Goal: Navigation & Orientation: Find specific page/section

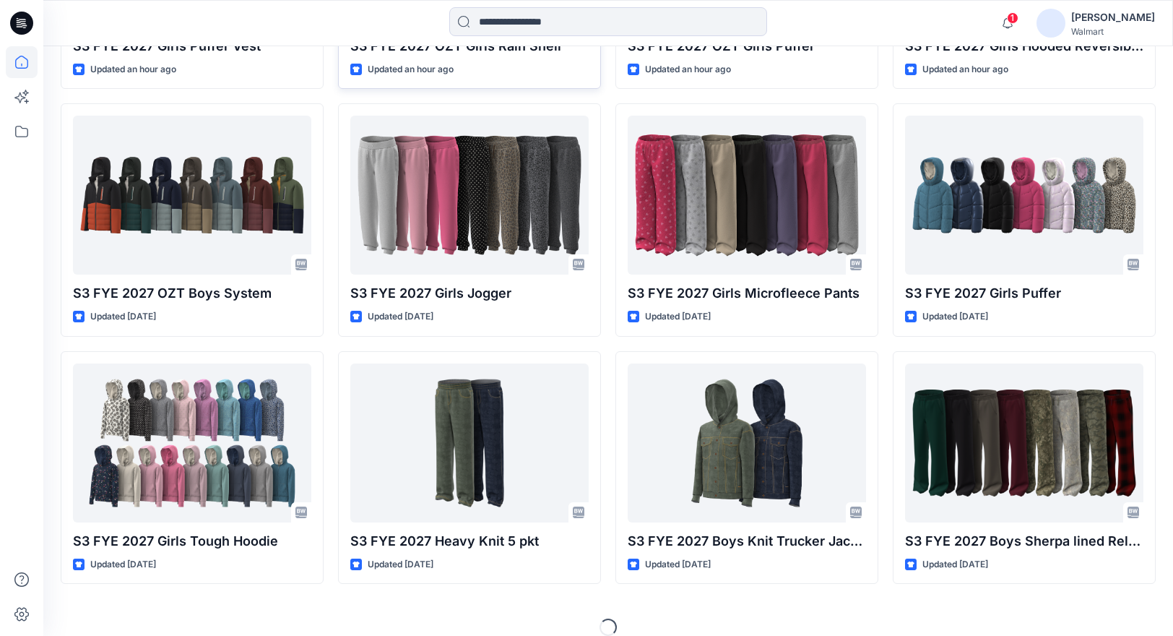
scroll to position [640, 0]
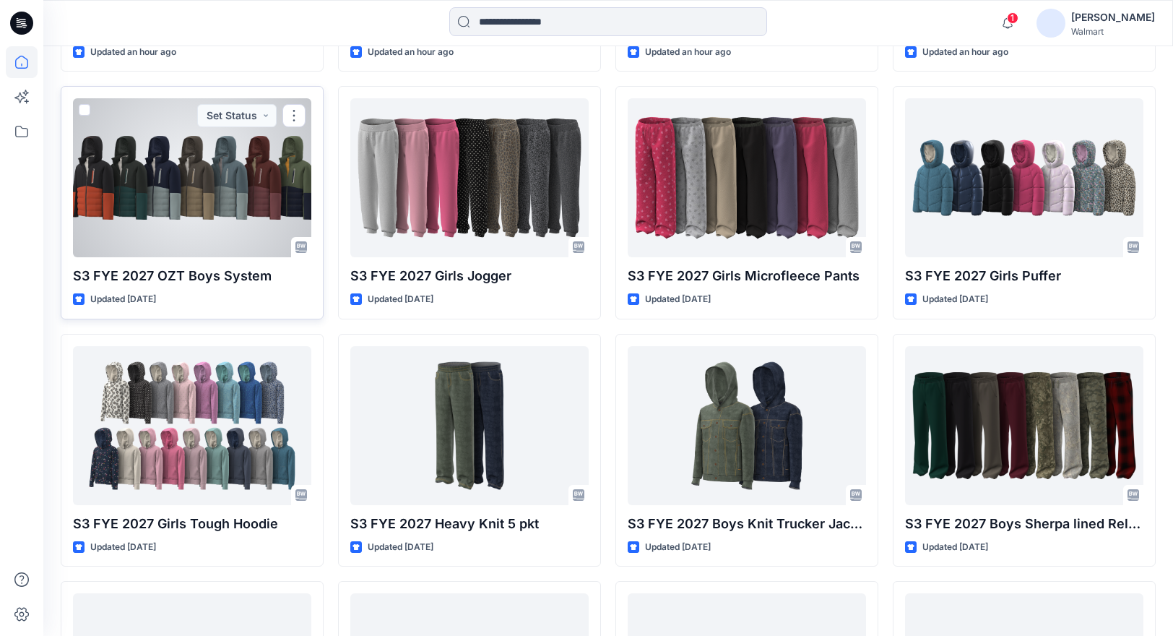
click at [231, 209] on div at bounding box center [192, 177] width 238 height 159
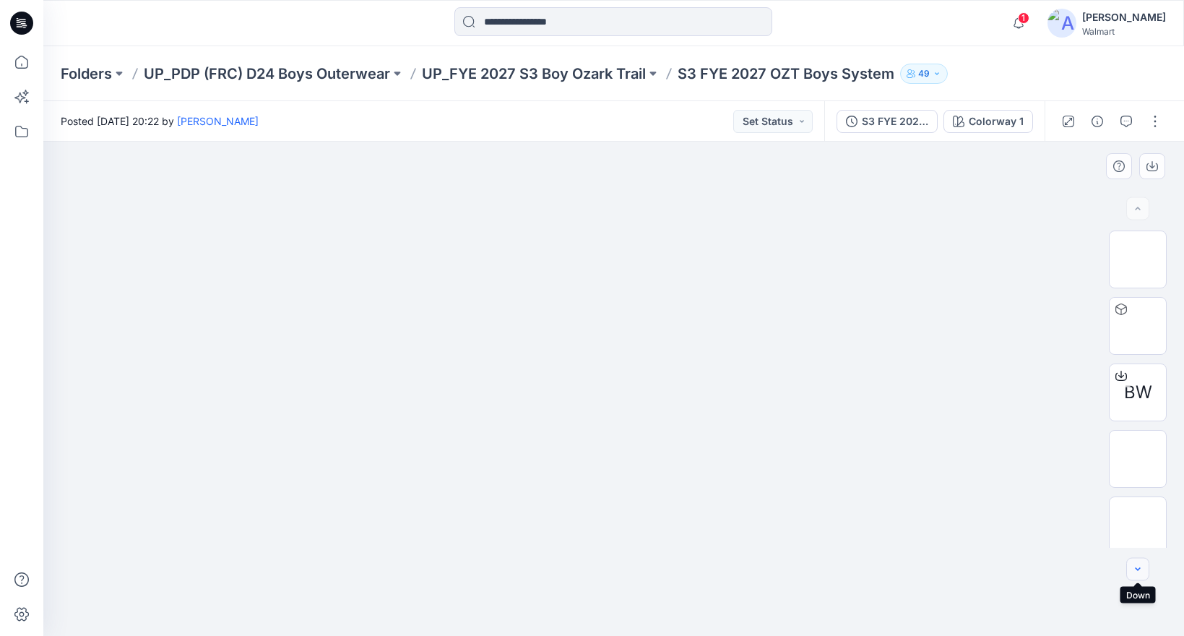
click at [1135, 563] on icon "button" at bounding box center [1138, 569] width 12 height 12
click at [1138, 535] on img at bounding box center [1138, 535] width 0 height 0
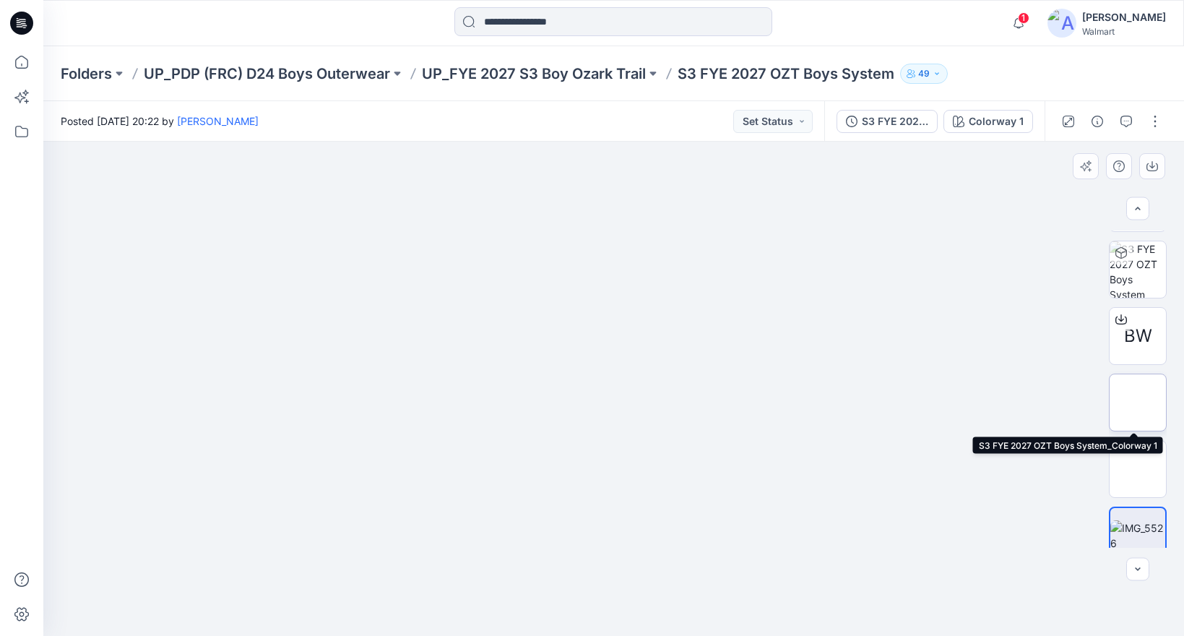
click at [1138, 402] on img at bounding box center [1138, 402] width 0 height 0
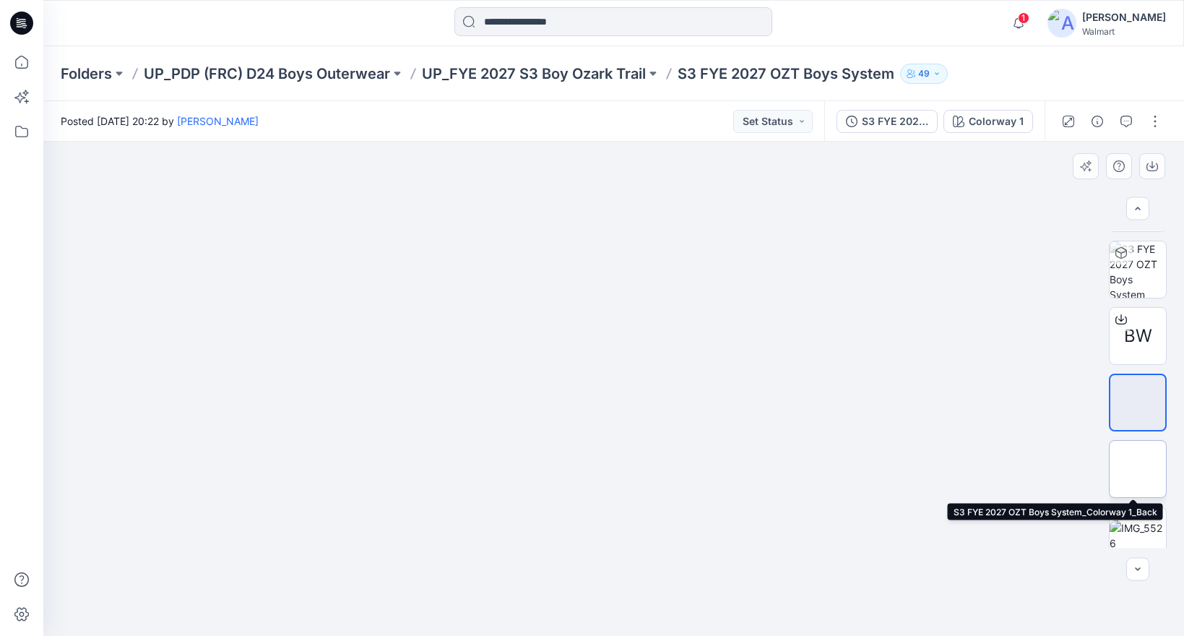
click at [1138, 469] on img at bounding box center [1138, 469] width 0 height 0
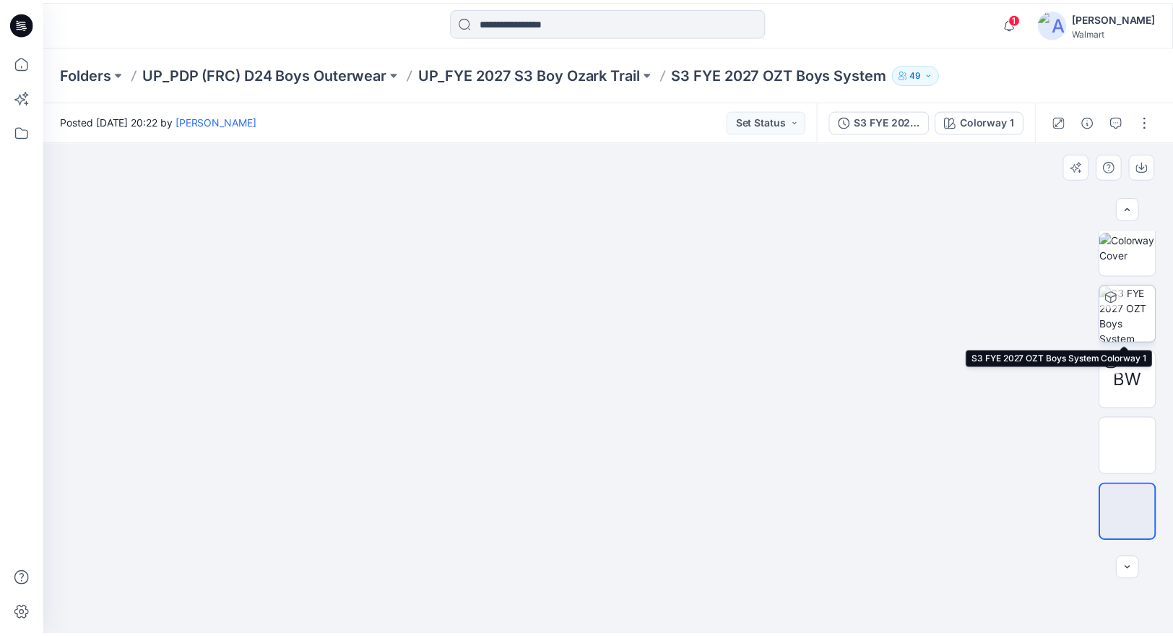
scroll to position [0, 0]
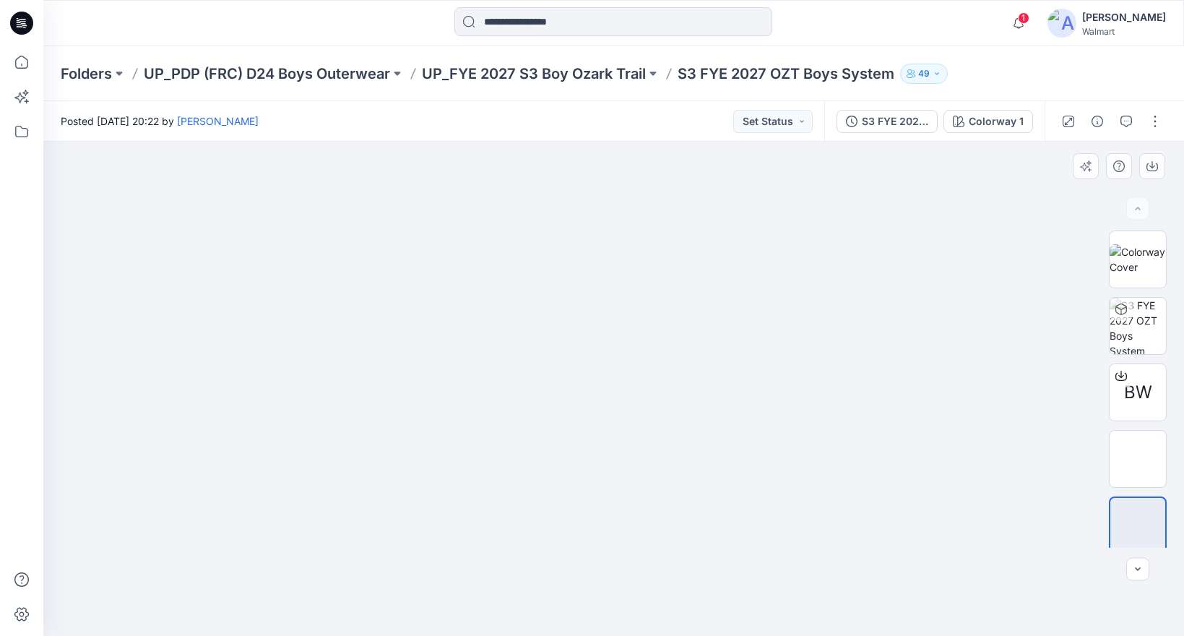
click at [806, 275] on div at bounding box center [613, 389] width 1140 height 494
click at [1141, 263] on img at bounding box center [1137, 259] width 56 height 30
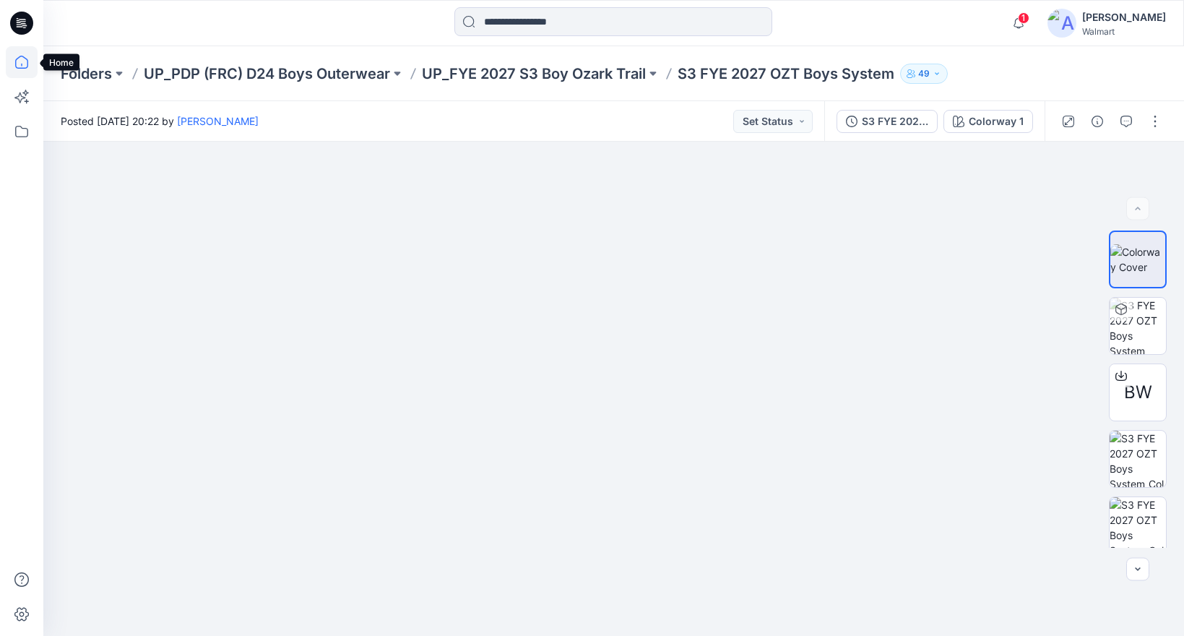
click at [22, 61] on icon at bounding box center [22, 62] width 32 height 32
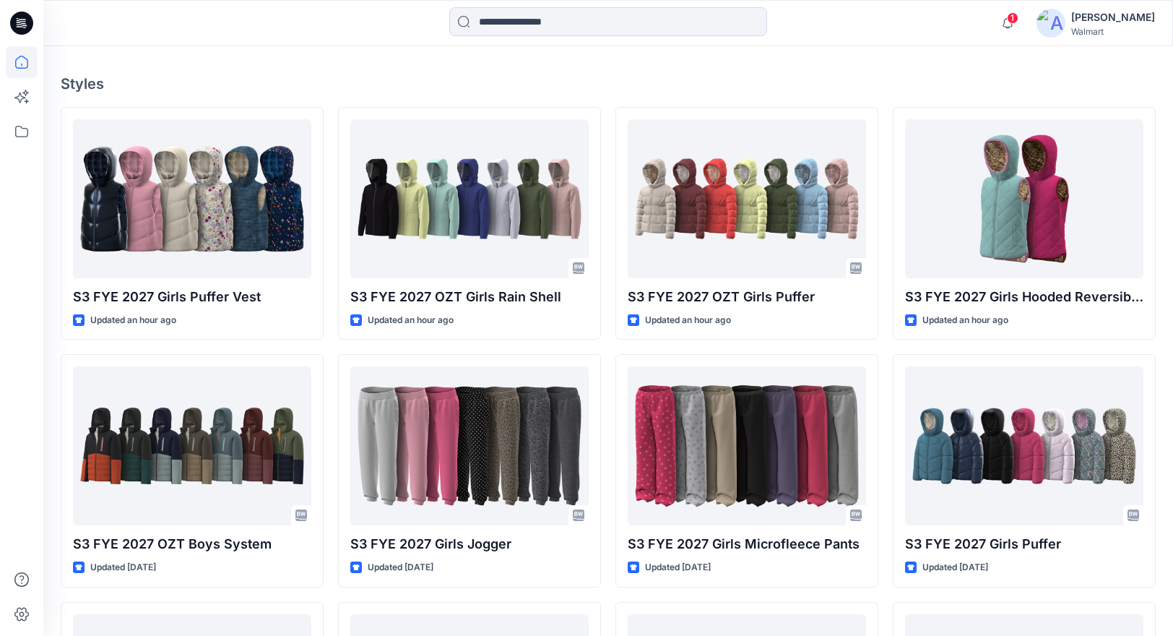
scroll to position [480, 0]
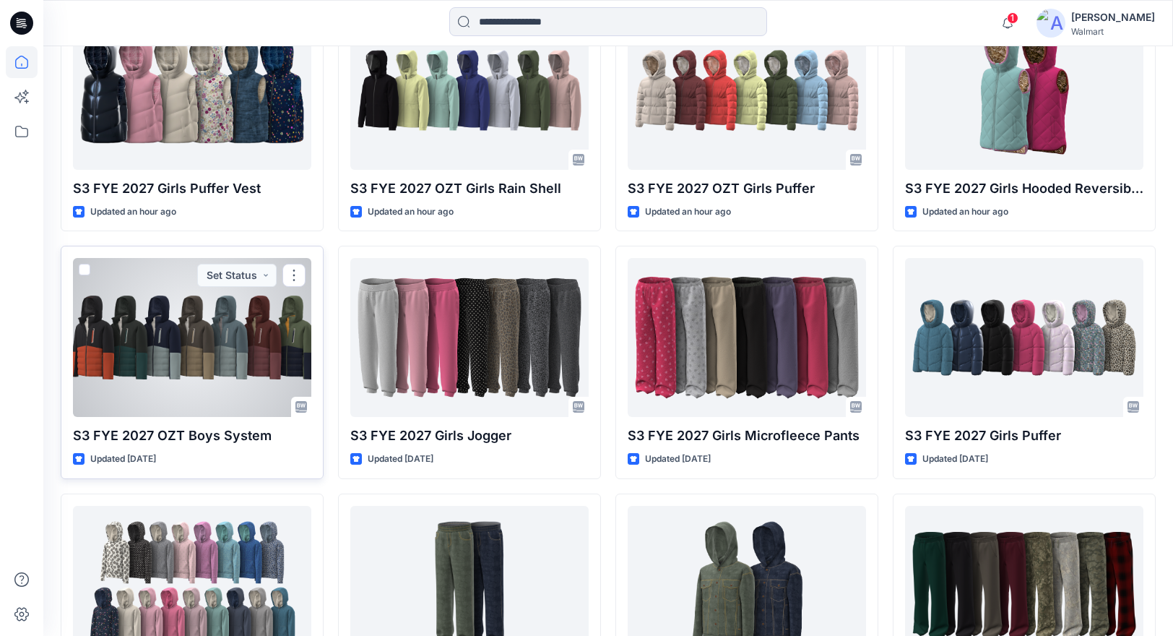
click at [181, 368] on div at bounding box center [192, 337] width 238 height 159
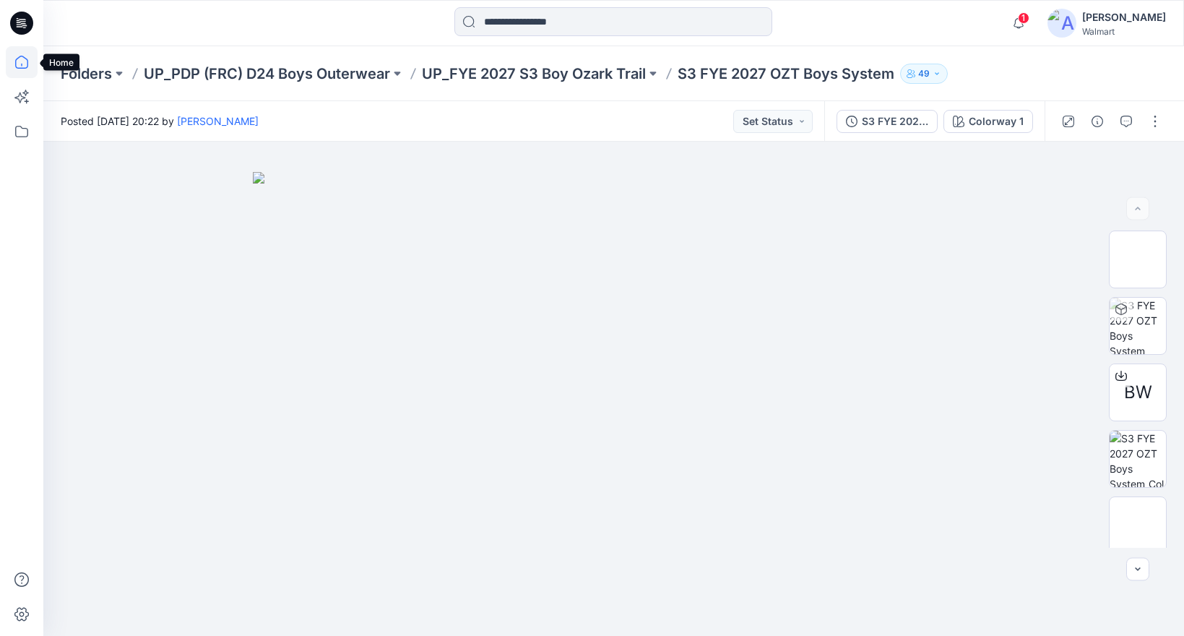
click at [24, 67] on icon at bounding box center [22, 62] width 32 height 32
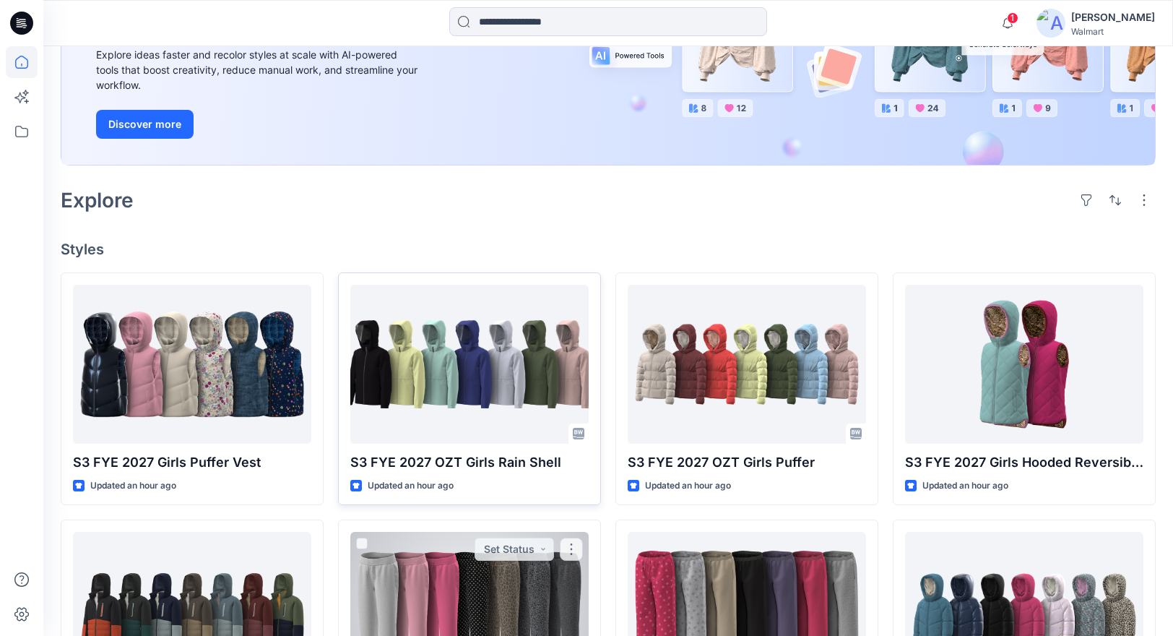
scroll to position [218, 0]
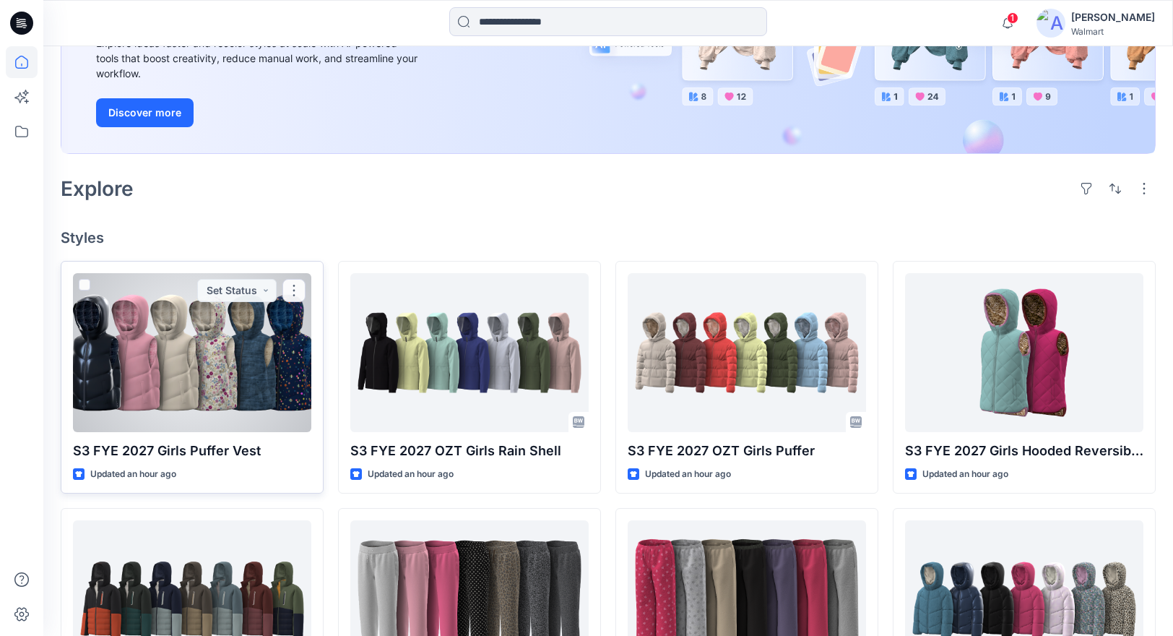
click at [222, 395] on div at bounding box center [192, 352] width 238 height 159
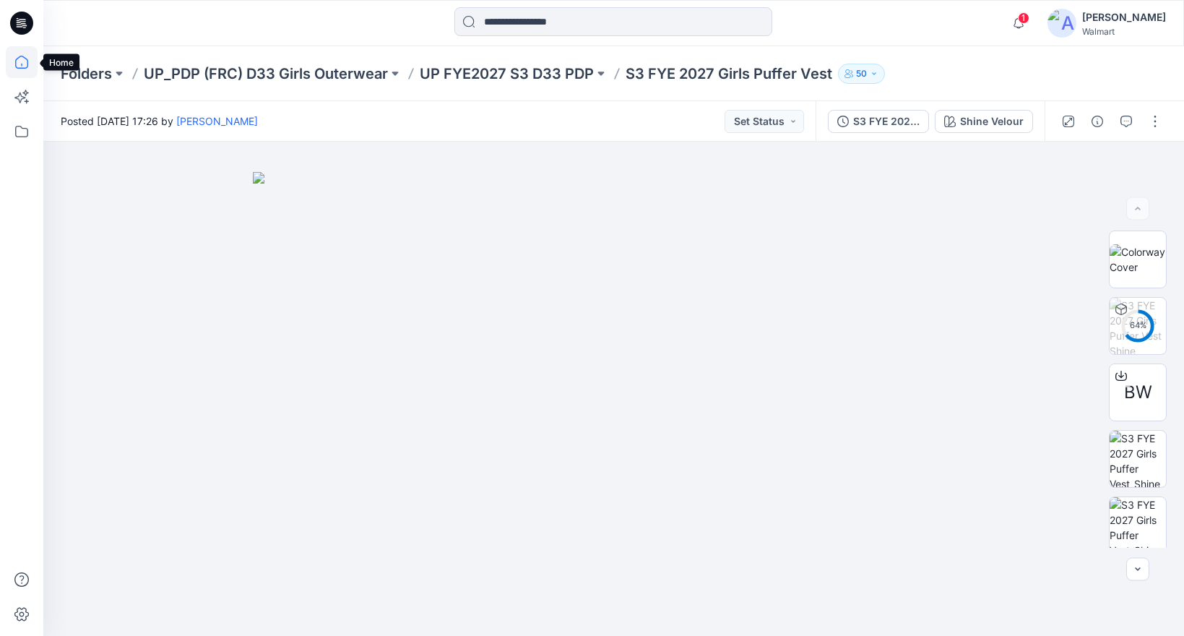
click at [26, 66] on icon at bounding box center [22, 62] width 32 height 32
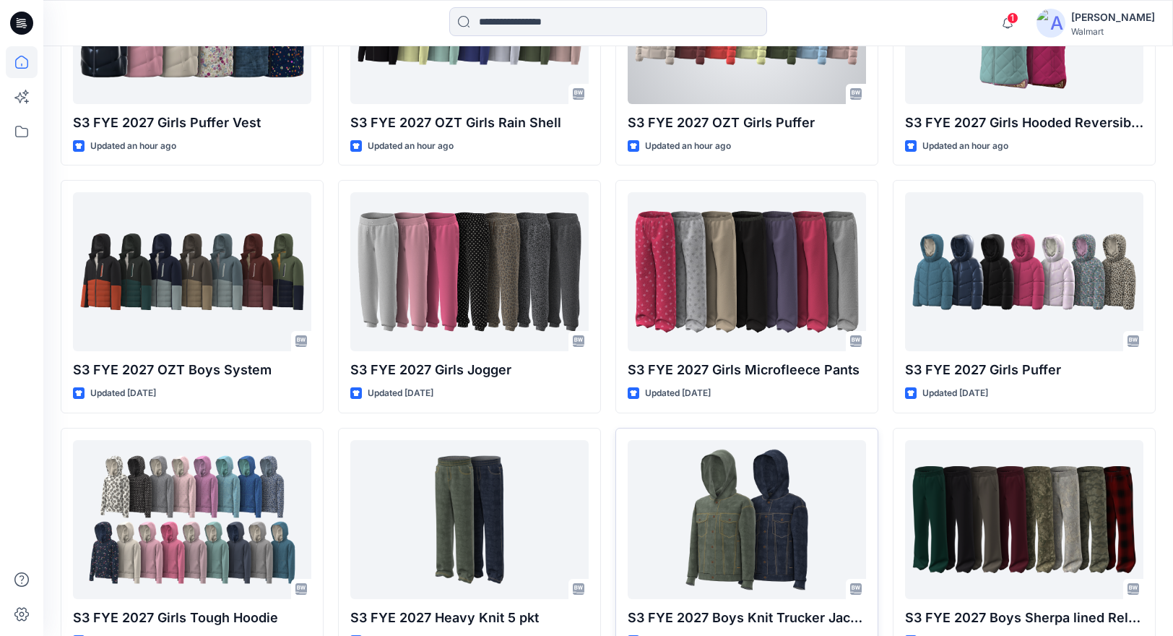
scroll to position [547, 0]
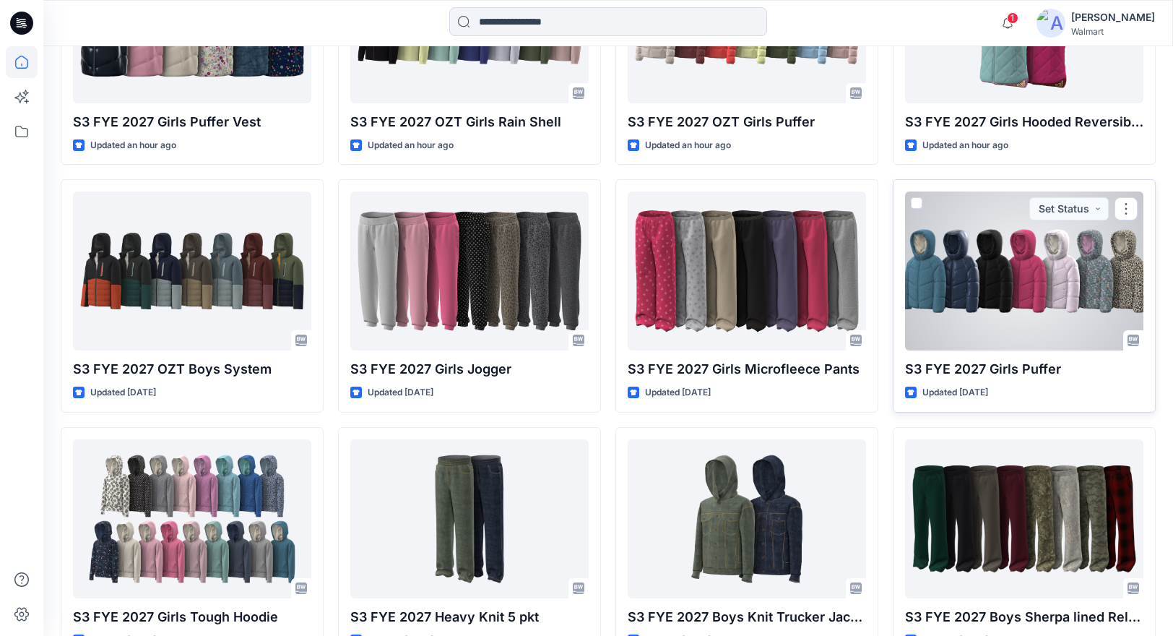
click at [972, 282] on div at bounding box center [1024, 270] width 238 height 159
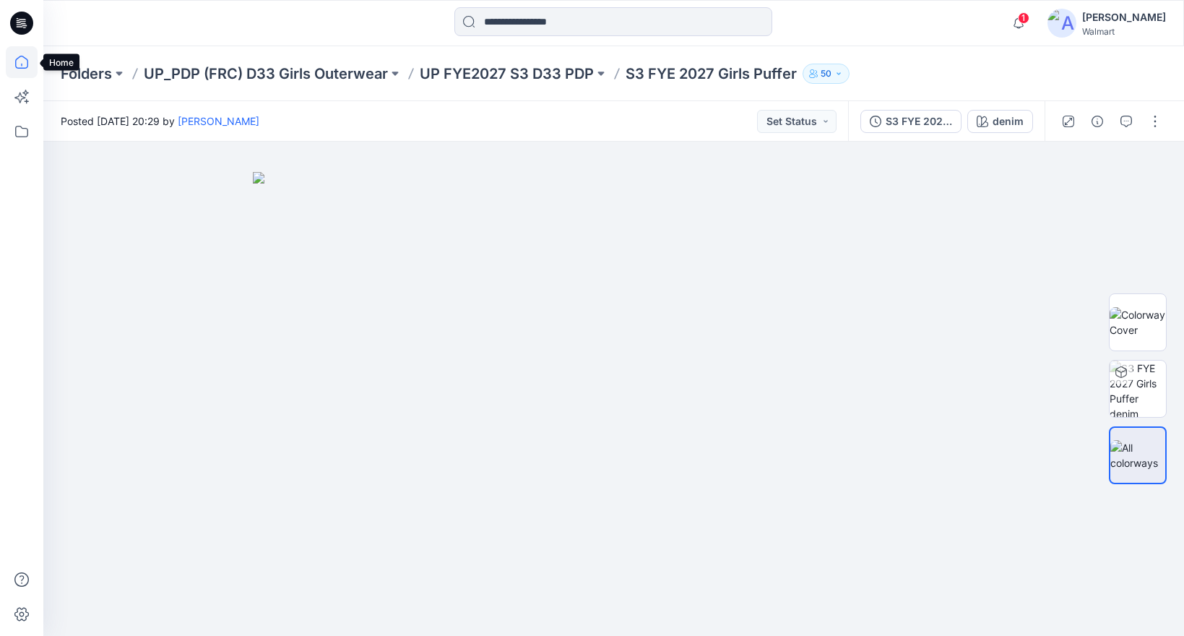
click at [19, 61] on icon at bounding box center [22, 62] width 32 height 32
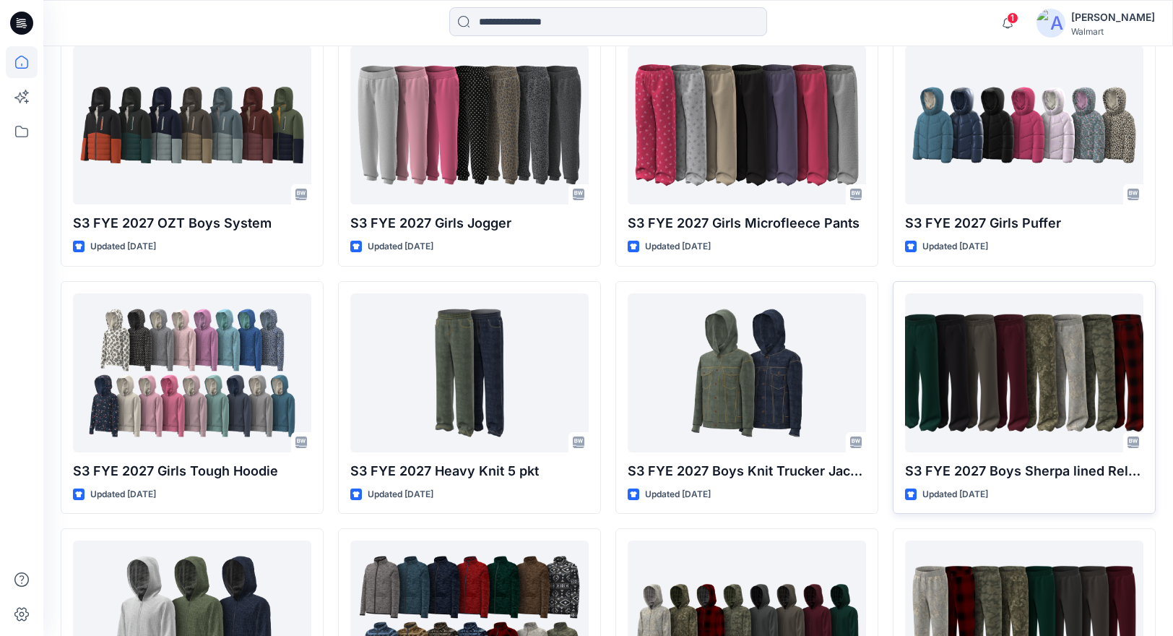
scroll to position [691, 0]
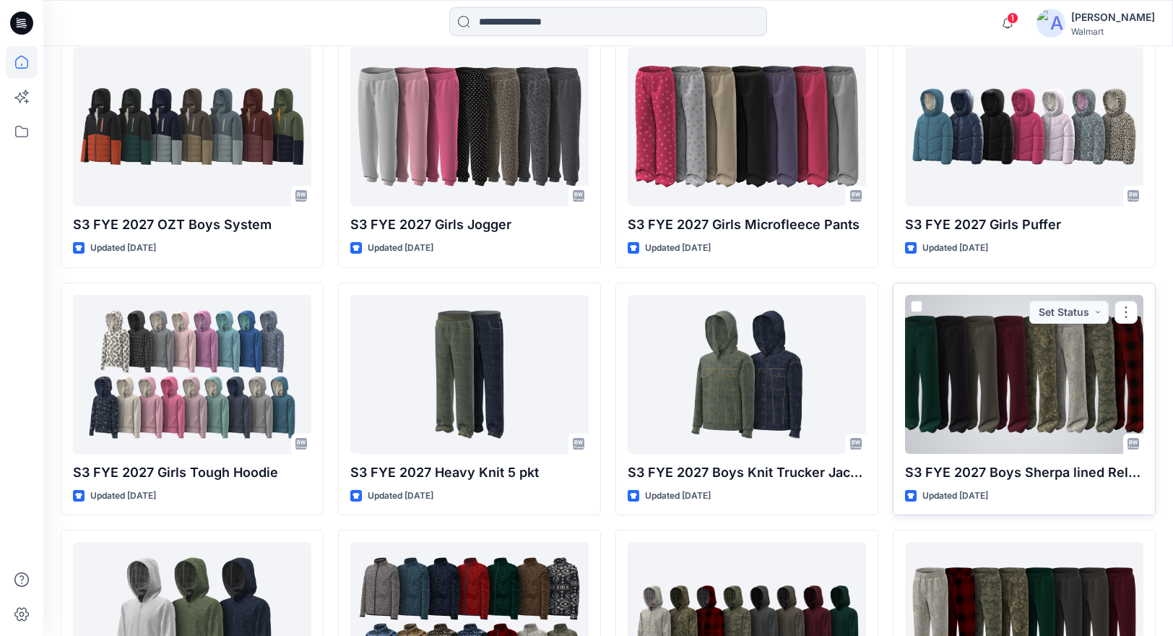
click at [946, 361] on div at bounding box center [1024, 374] width 238 height 159
